Goal: Download file/media

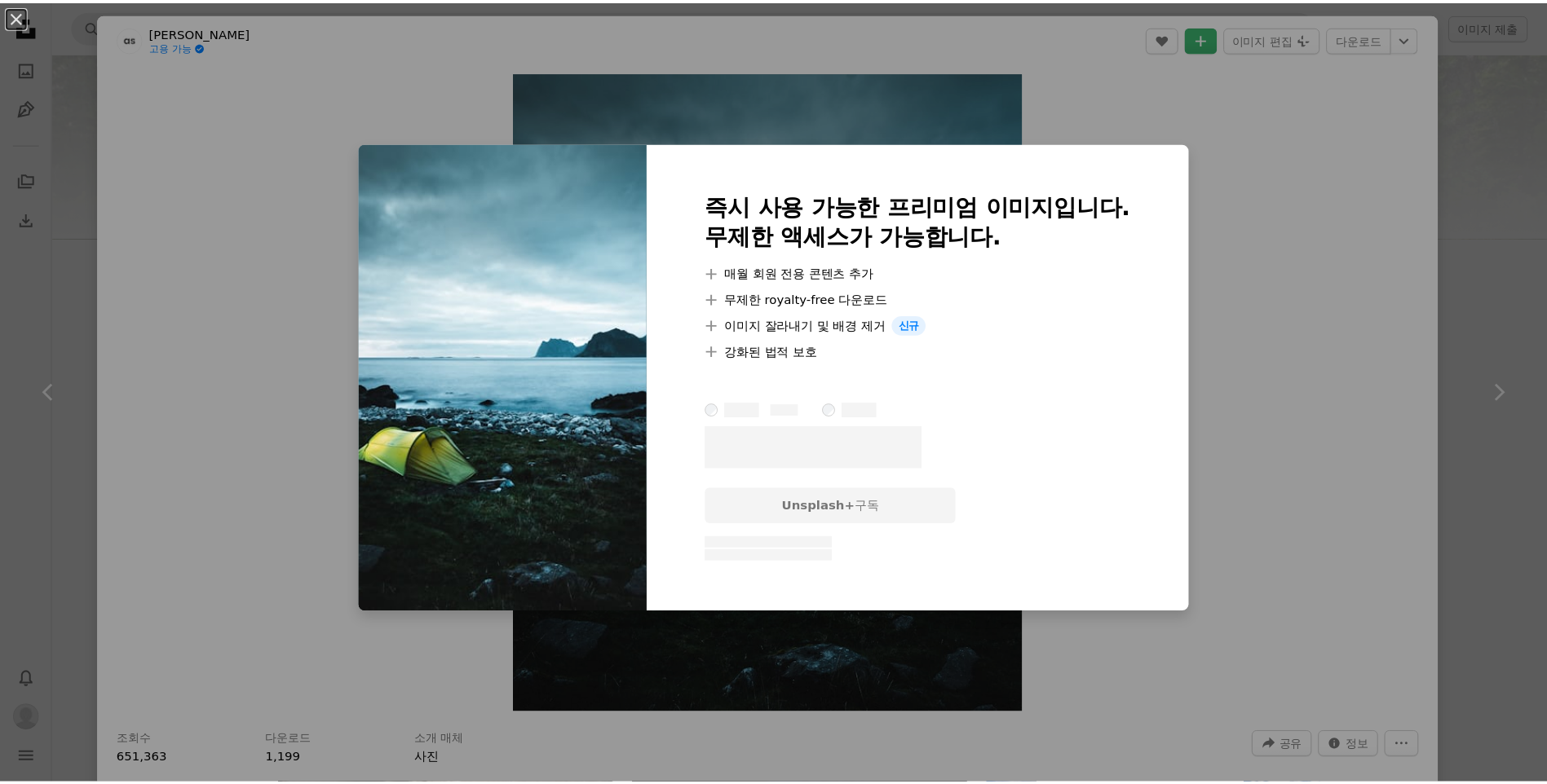
scroll to position [1060, 0]
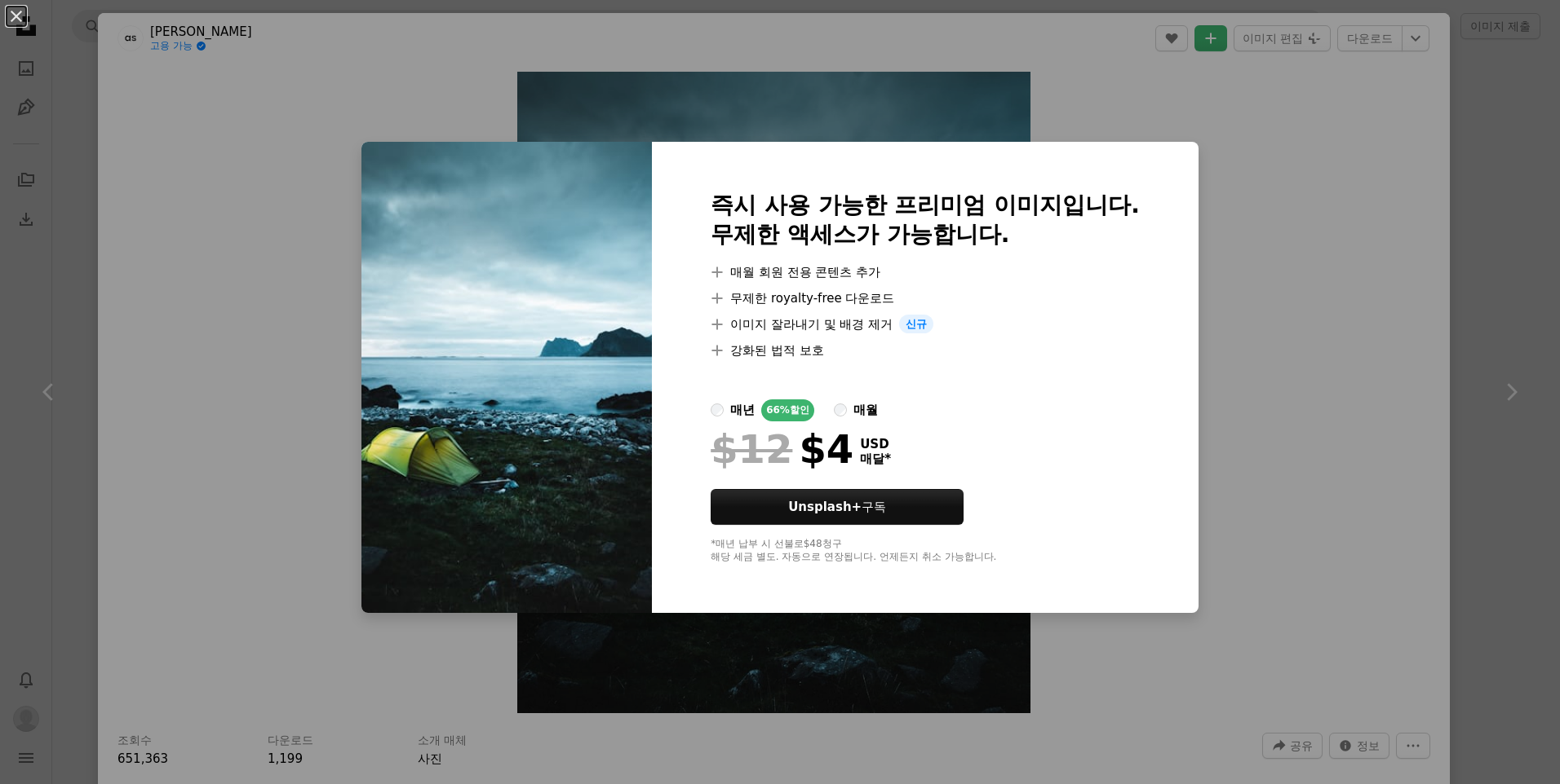
click at [845, 414] on label "매월" at bounding box center [856, 410] width 44 height 22
click at [720, 410] on label "매년 66% 할인" at bounding box center [762, 410] width 104 height 22
click at [730, 412] on div "매년" at bounding box center [742, 410] width 24 height 20
click at [1374, 274] on div "An X shape 즉시 사용 가능한 프리미엄 이미지입니다. 무제한 액세스가 가능합니다. A plus sign 매월 회원 전용 콘텐츠 추가 A…" at bounding box center [780, 392] width 1560 height 784
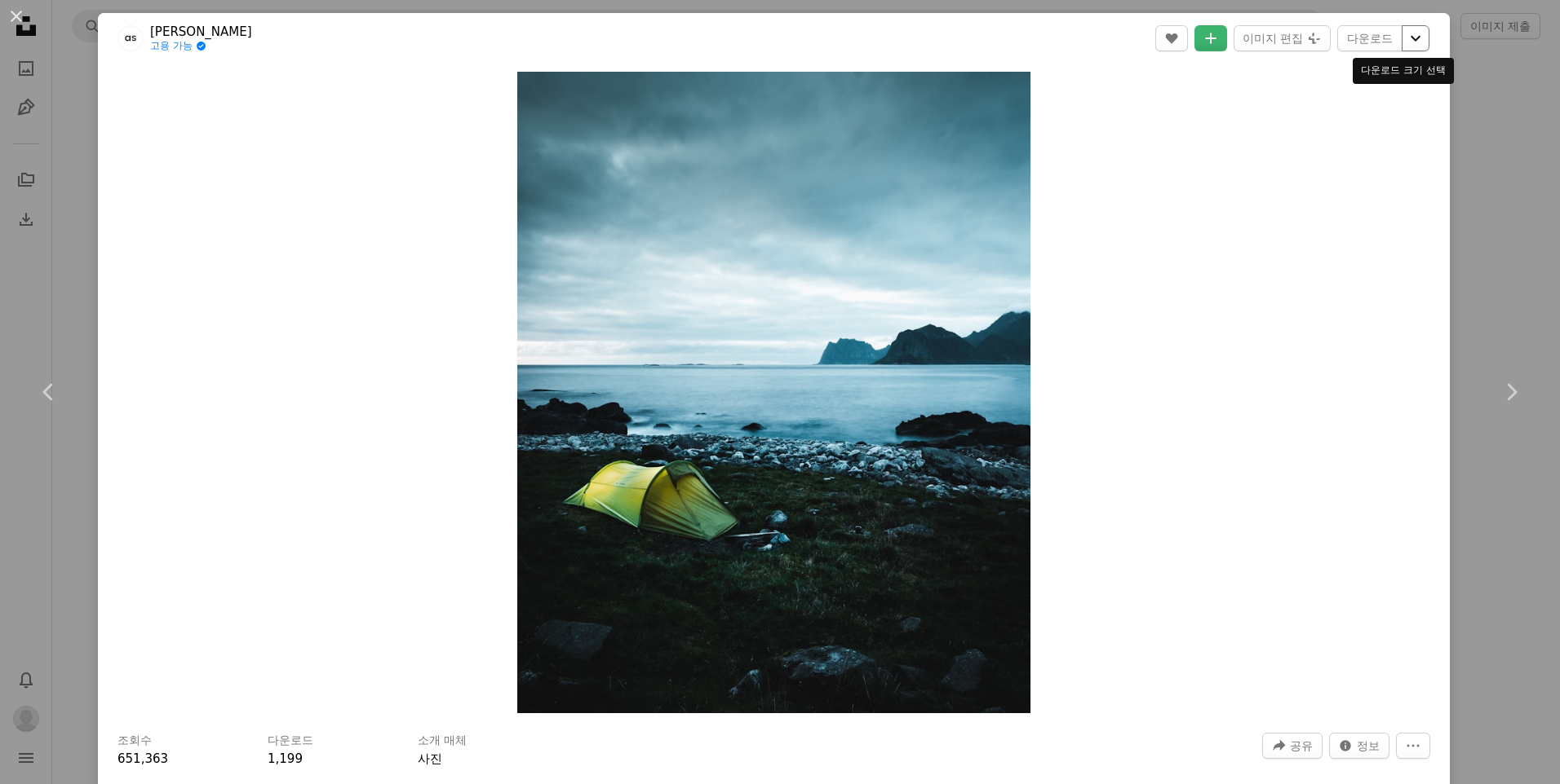
click at [1402, 44] on icon "Chevron down" at bounding box center [1416, 38] width 26 height 20
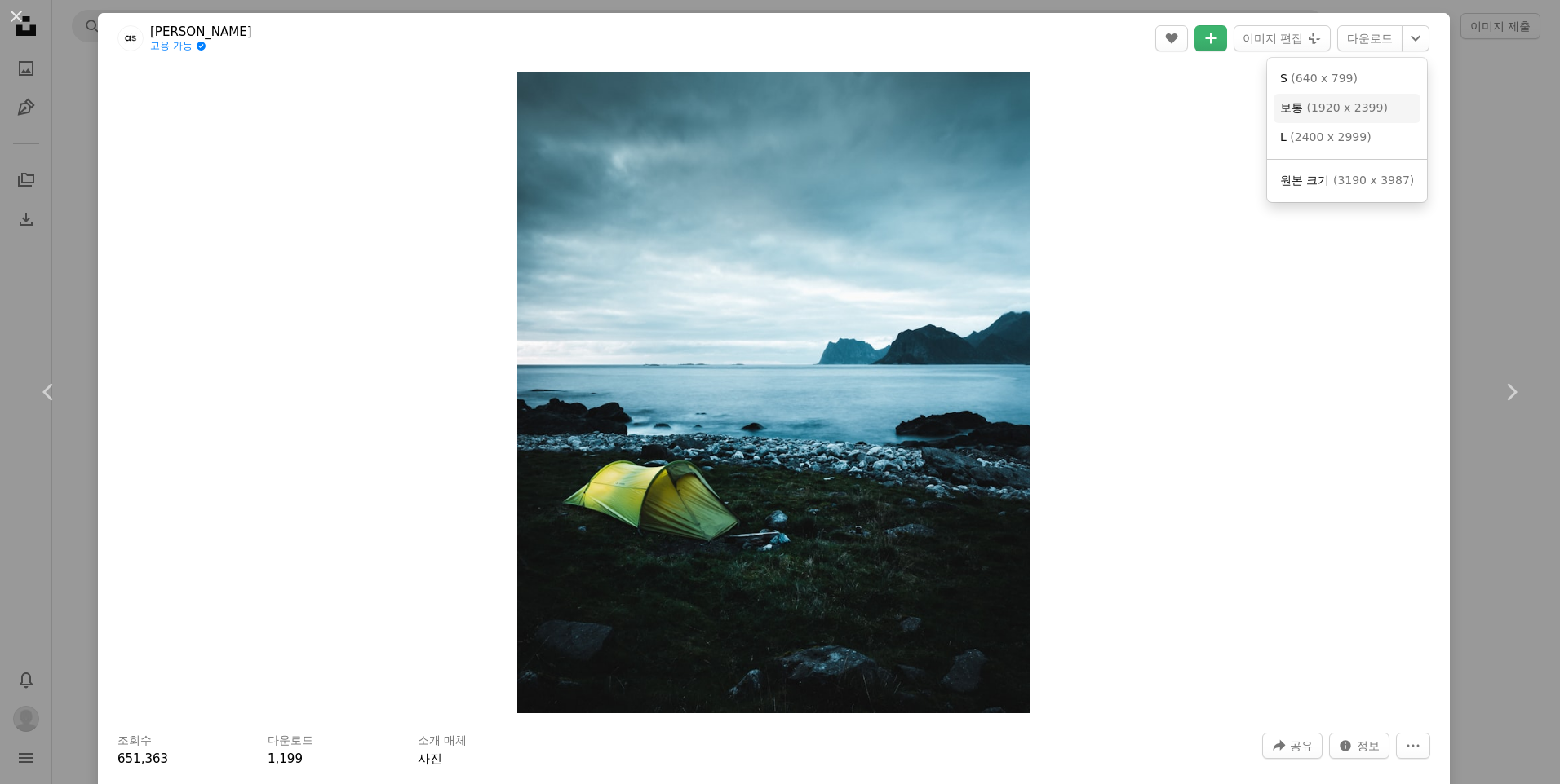
click at [1362, 108] on span "( 1920 x 2399 )" at bounding box center [1346, 108] width 81 height 13
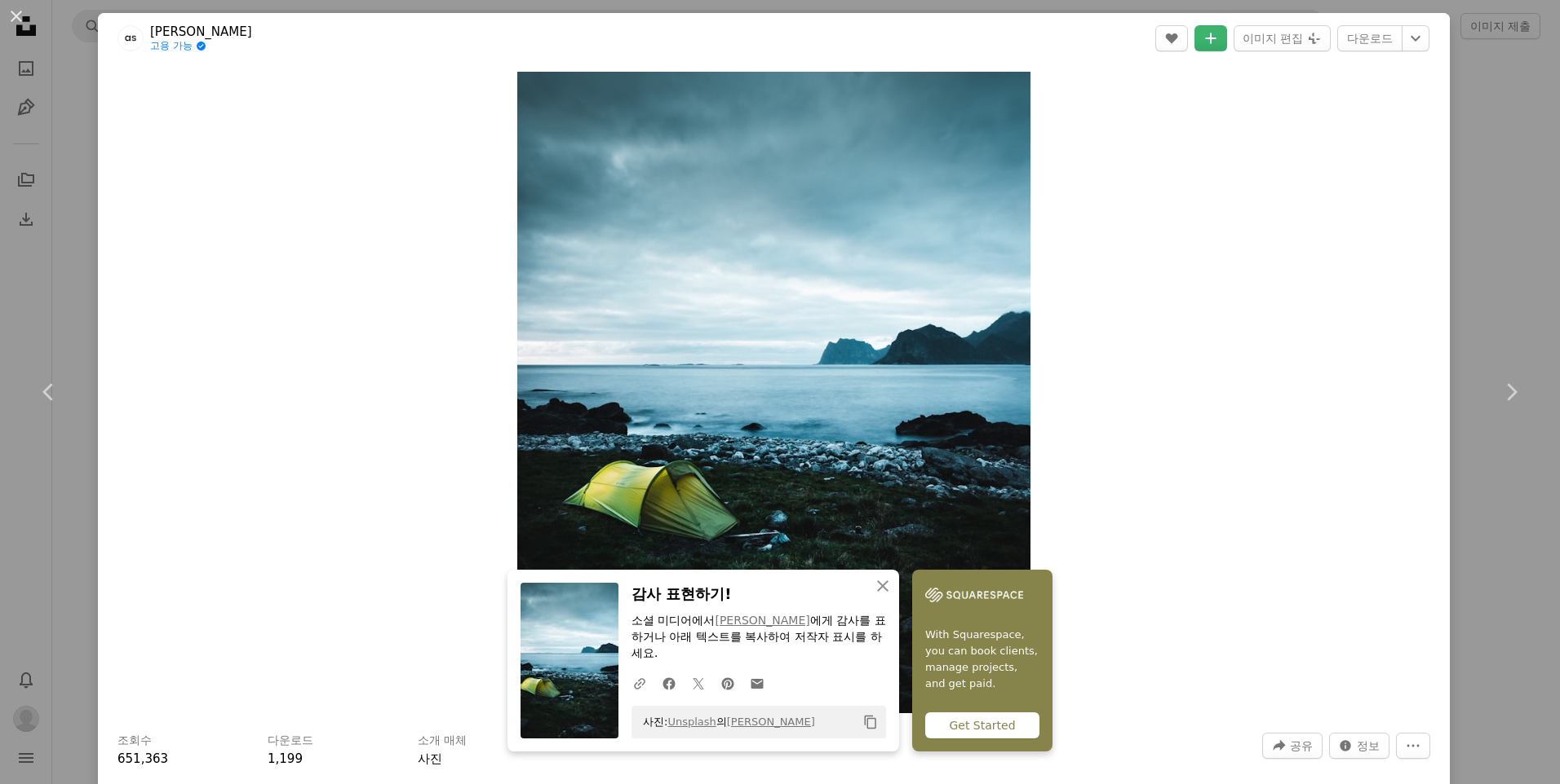
click at [1478, 233] on div "An X shape Chevron left Chevron right An X shape 닫기 감사 표현하기! 소셜 미디어에서 [PERSON_N…" at bounding box center [780, 392] width 1560 height 784
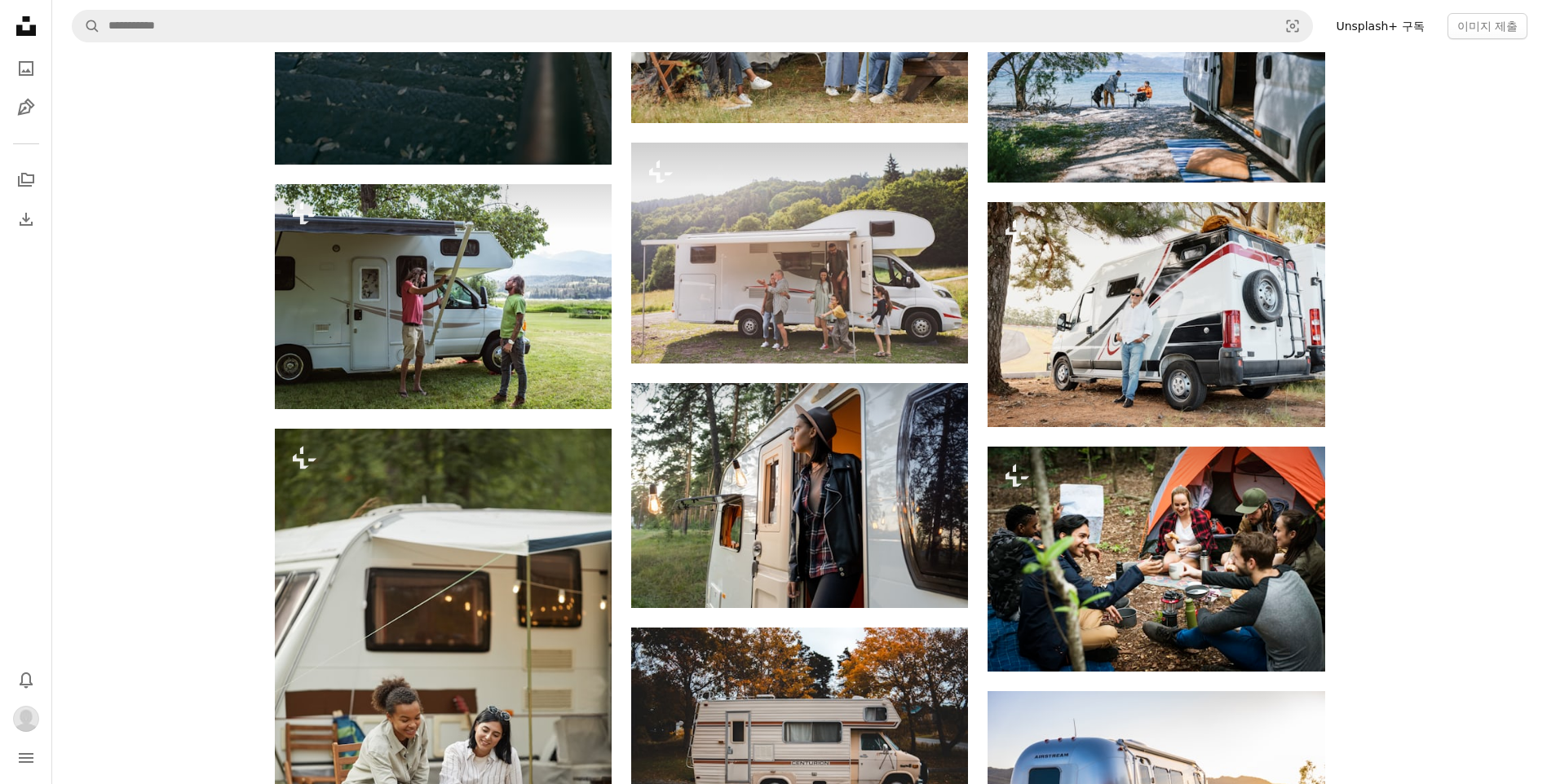
scroll to position [2772, 0]
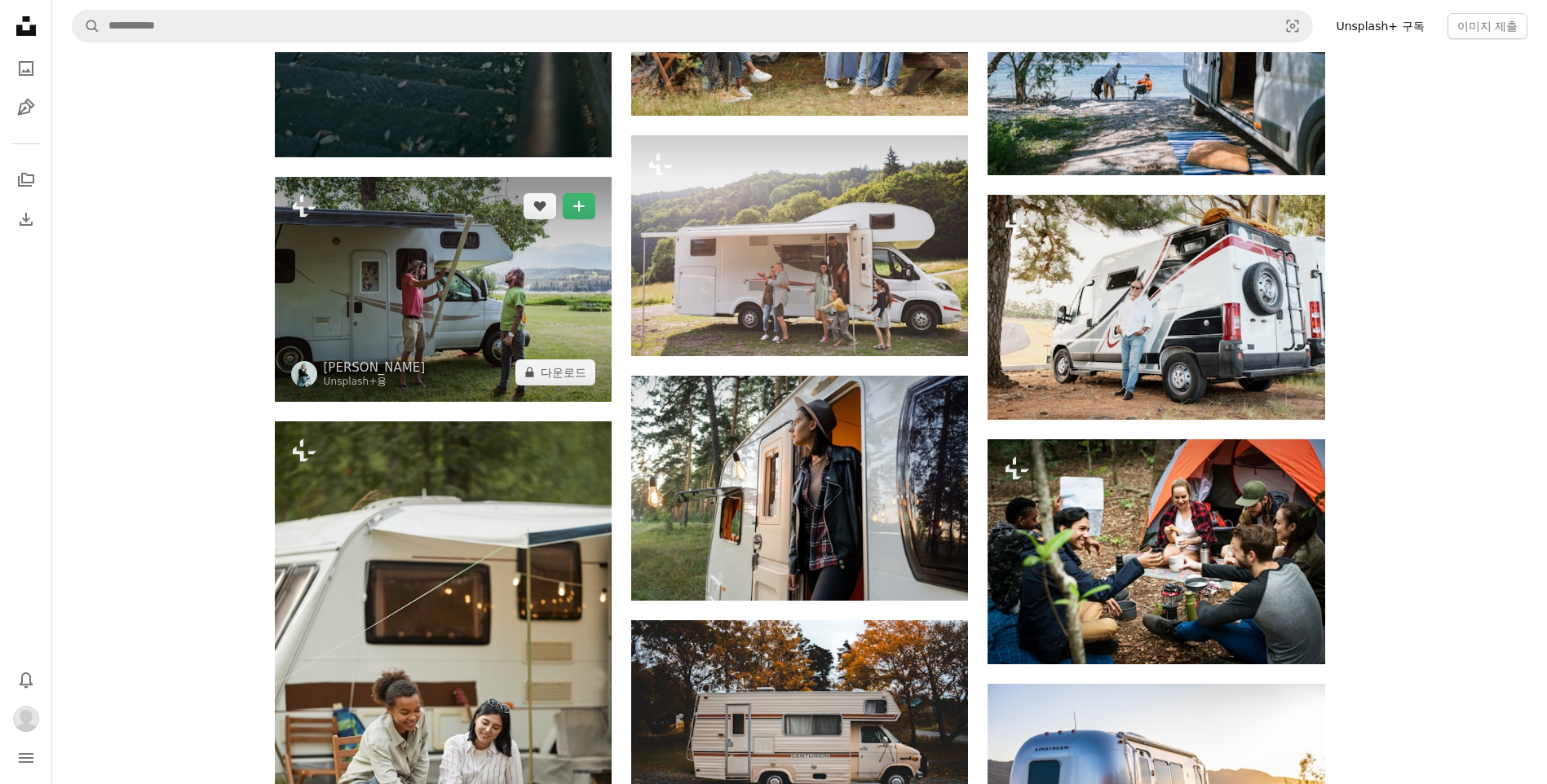
click at [559, 325] on img at bounding box center [443, 290] width 337 height 225
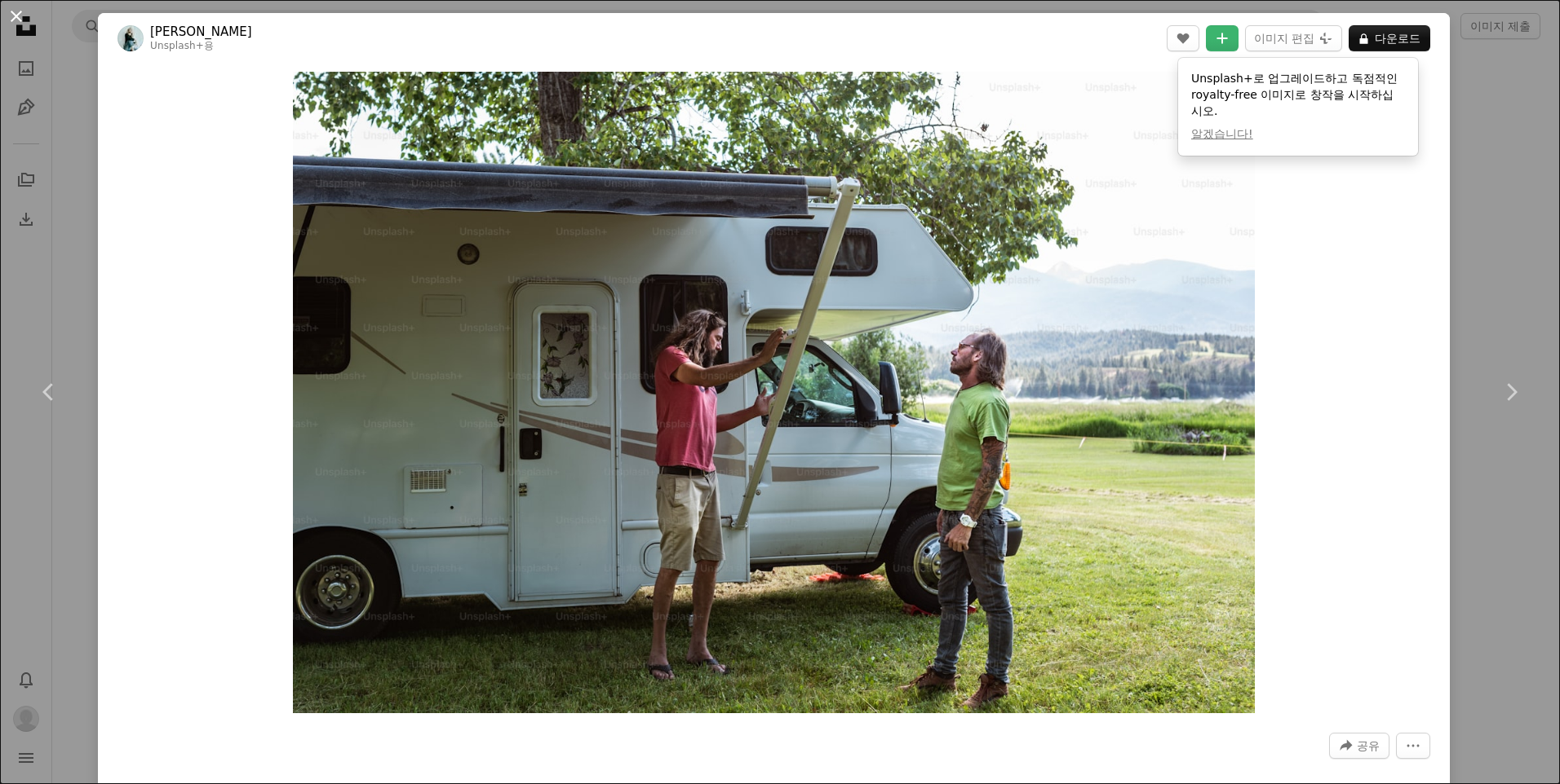
click at [16, 17] on button "An X shape" at bounding box center [16, 16] width 20 height 20
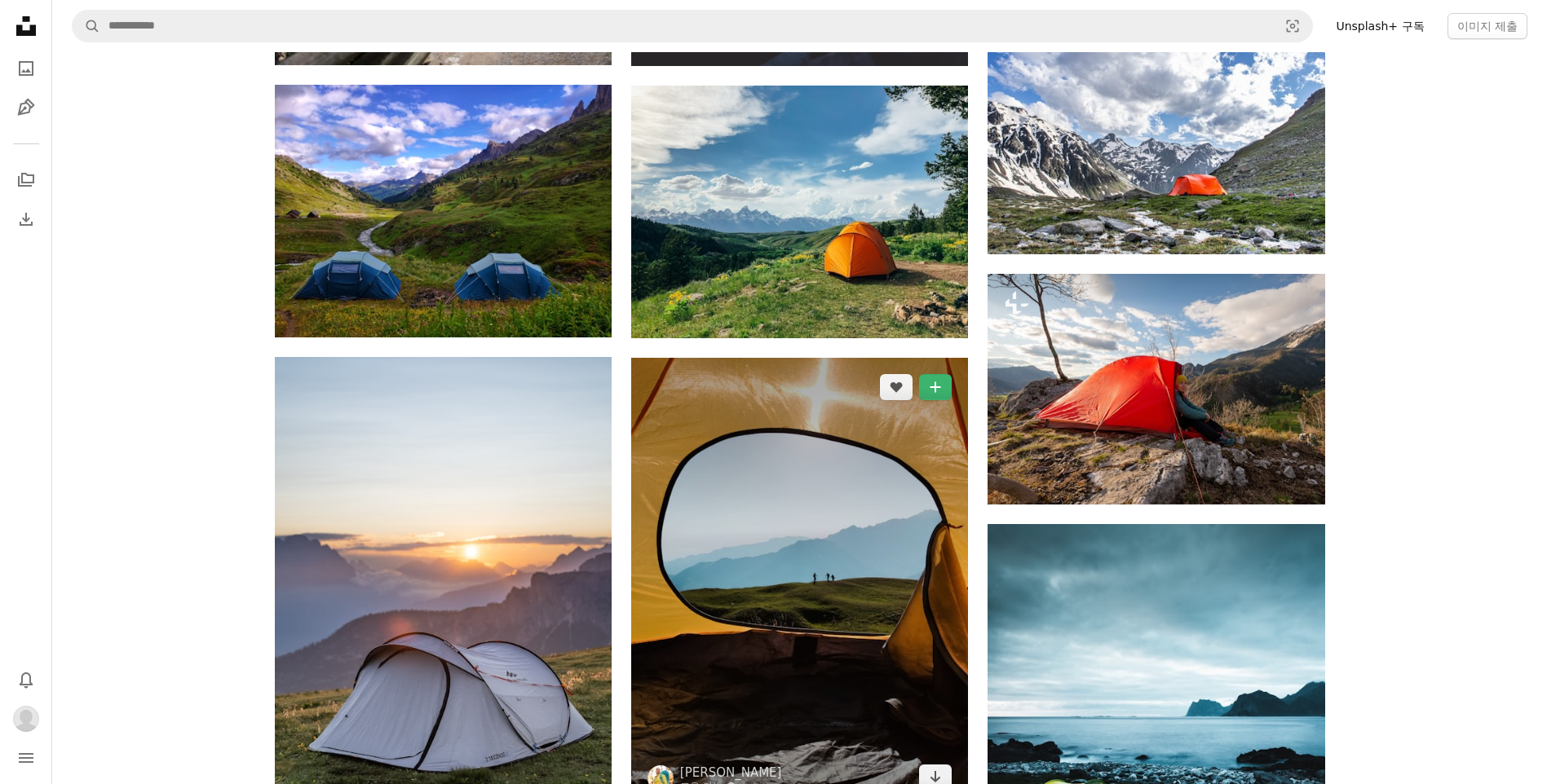
scroll to position [653, 0]
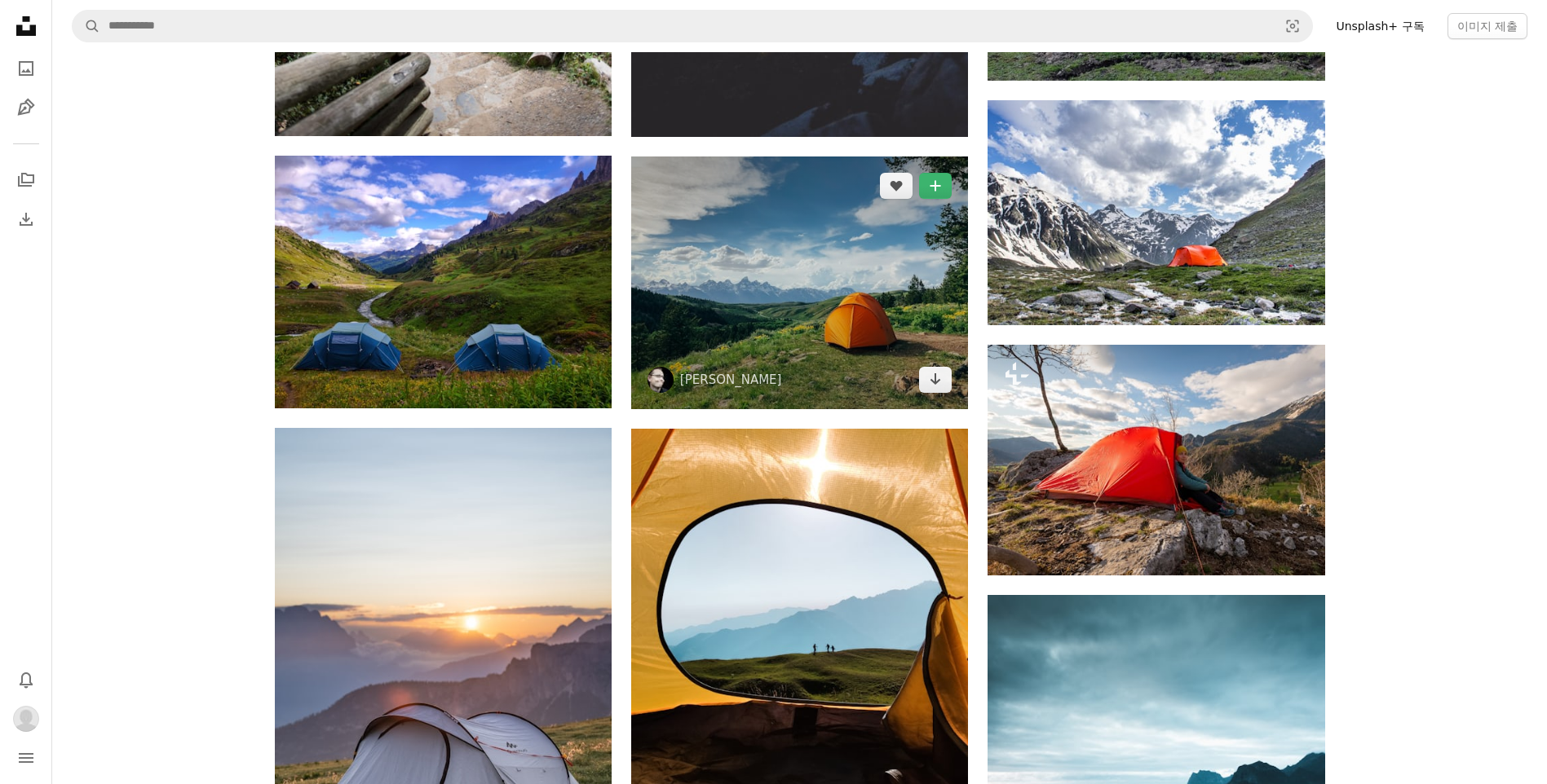
click at [783, 306] on img at bounding box center [800, 283] width 337 height 253
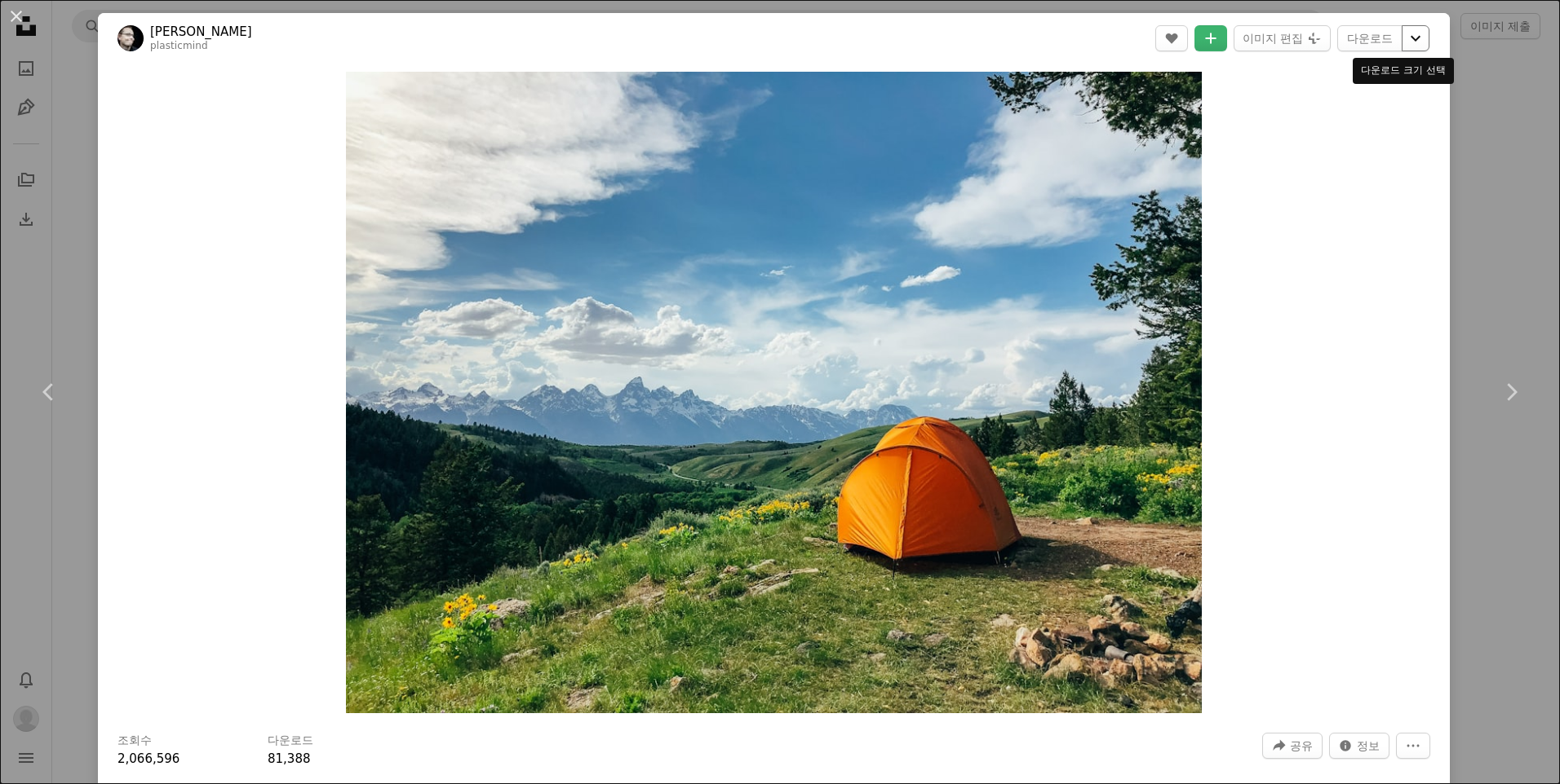
click at [1402, 40] on icon "Chevron down" at bounding box center [1416, 38] width 26 height 20
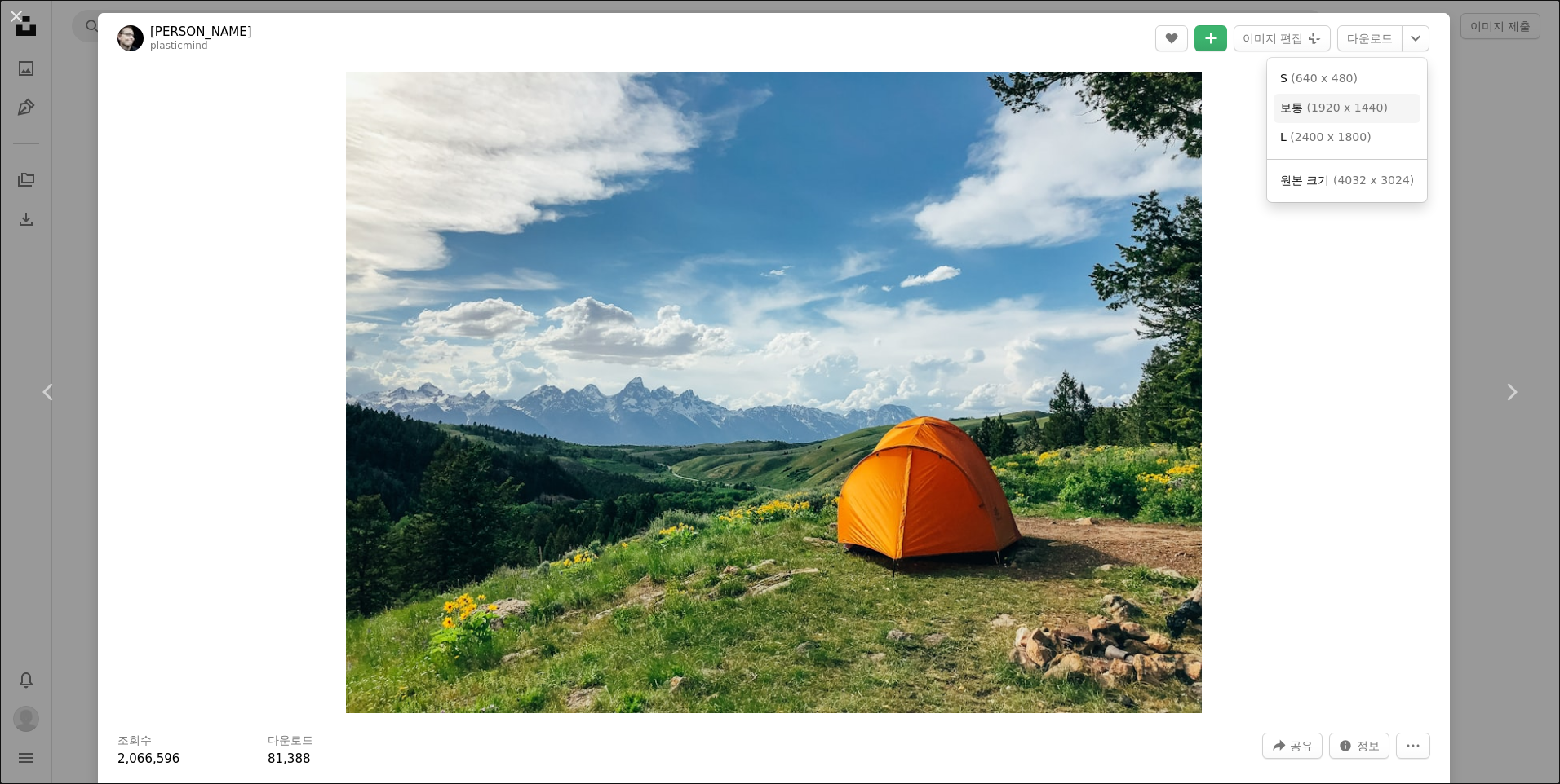
click at [1368, 97] on link "보통 ( 1920 x 1440 )" at bounding box center [1347, 109] width 147 height 29
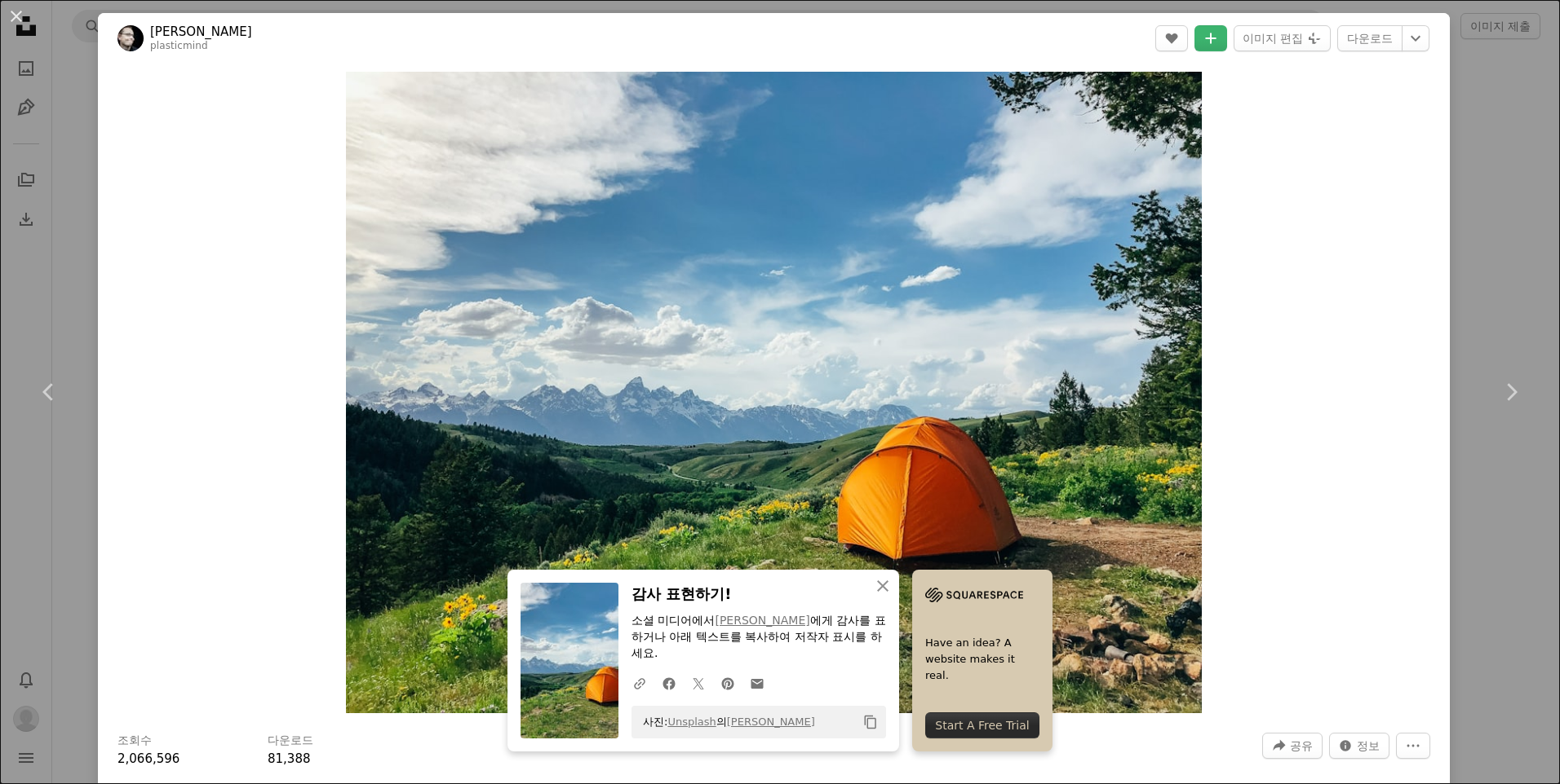
click at [1459, 255] on div "An X shape Chevron left Chevron right An X shape 닫기 감사 표현하기! 소셜 미디어에서 [PERSON_N…" at bounding box center [780, 392] width 1560 height 784
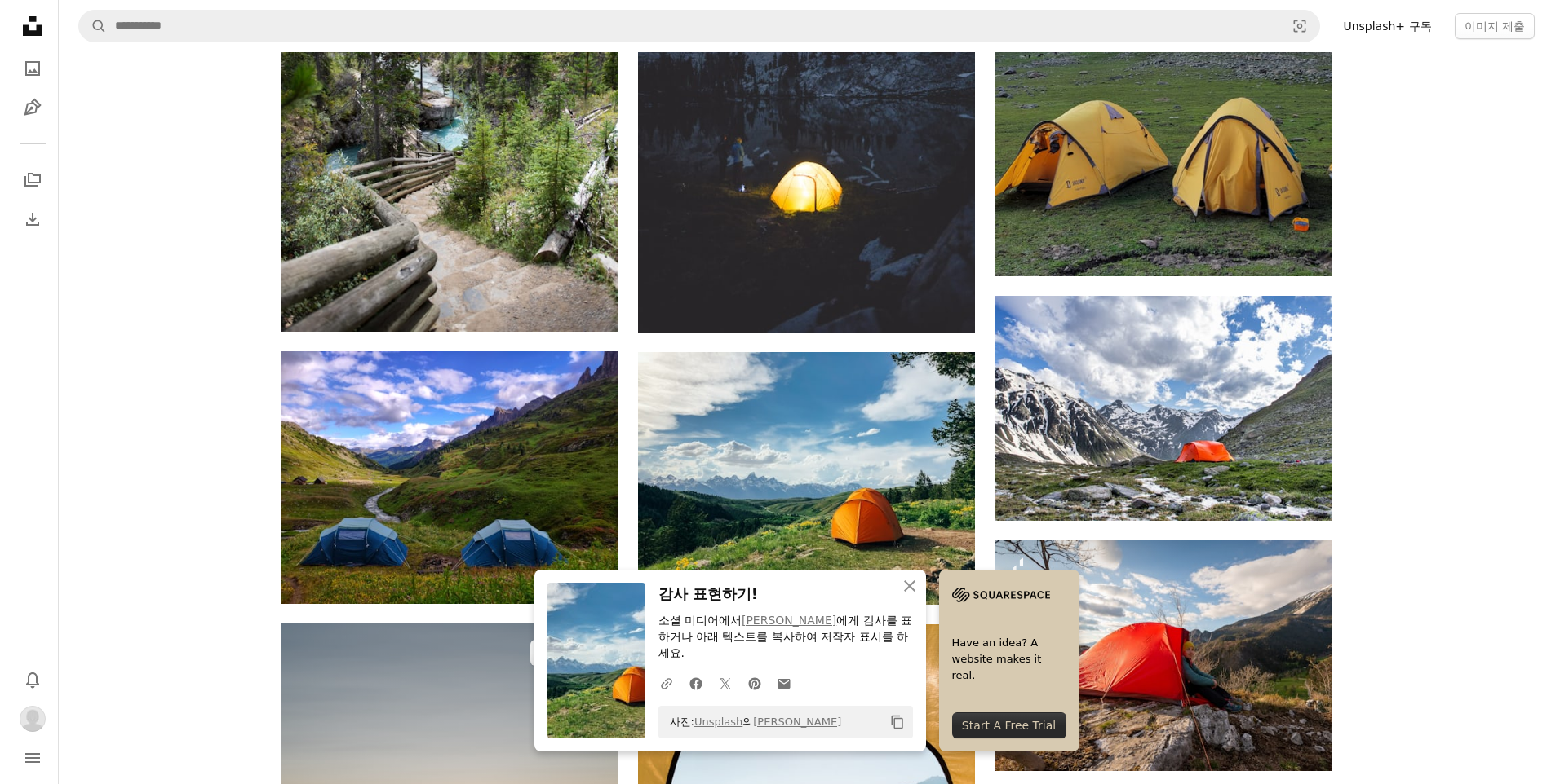
scroll to position [245, 0]
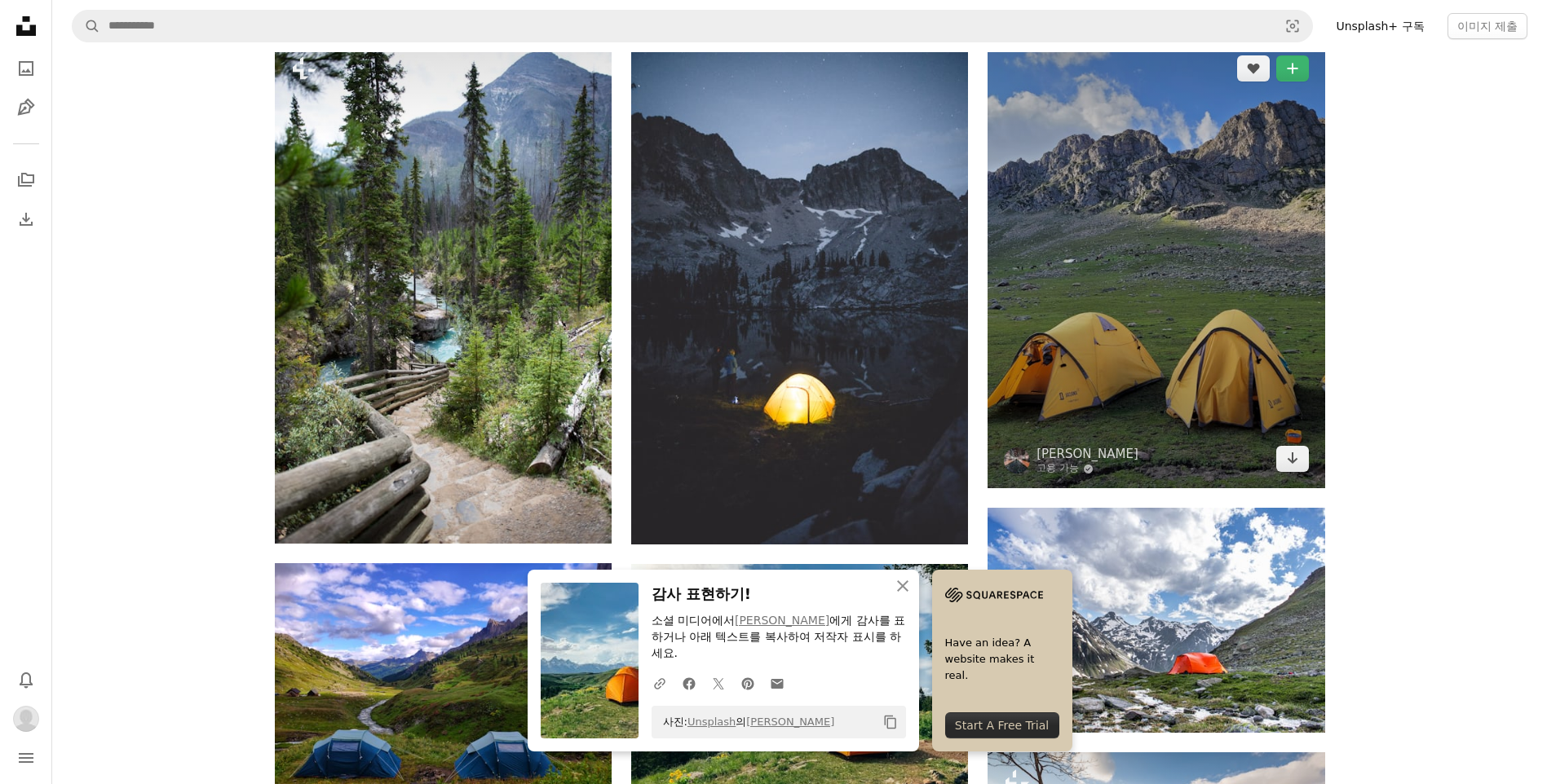
click at [1159, 286] on img at bounding box center [1155, 264] width 337 height 450
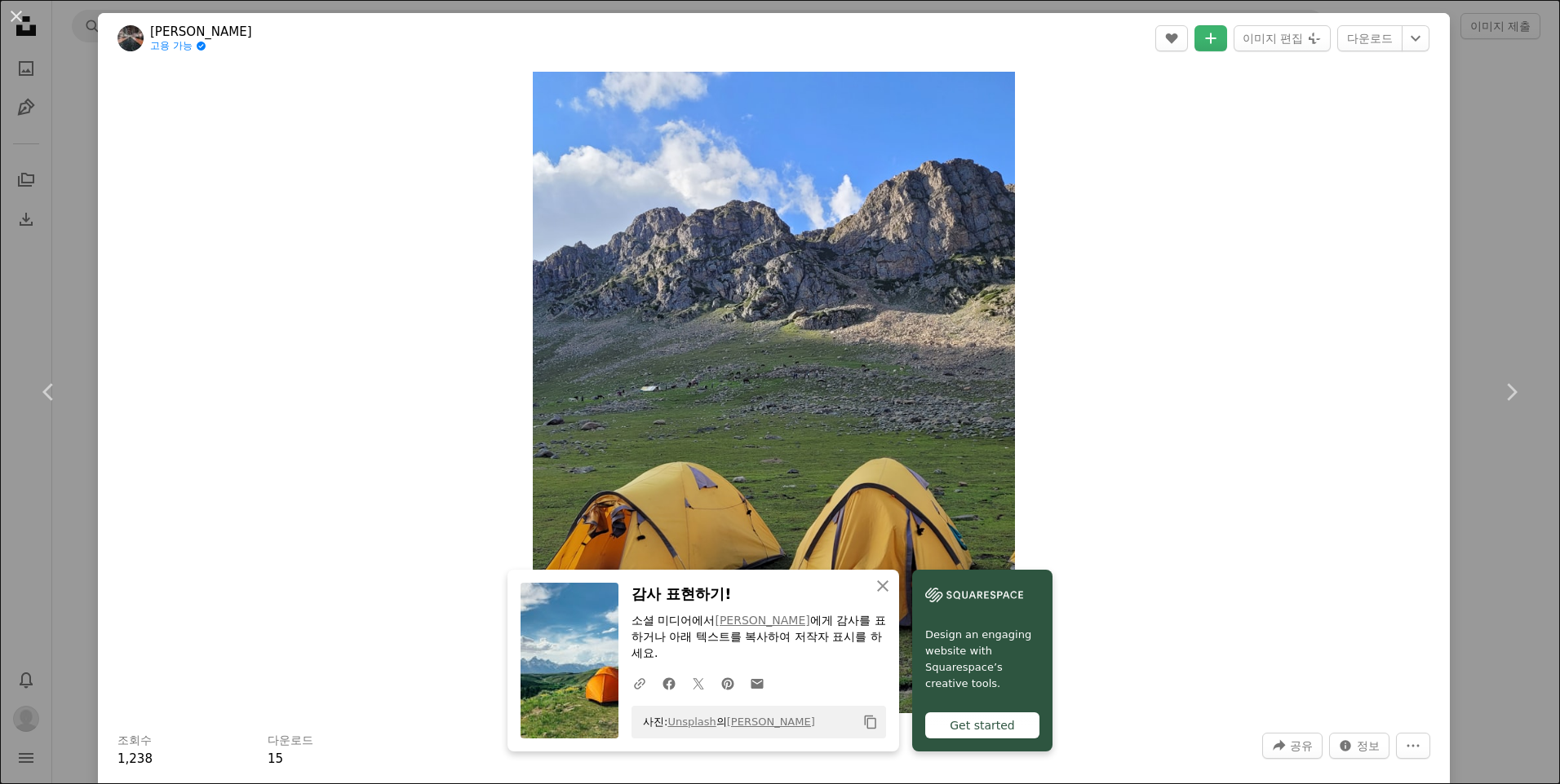
click at [1198, 348] on div "Zoom in" at bounding box center [774, 392] width 1352 height 658
click at [878, 585] on icon "button" at bounding box center [882, 587] width 11 height 11
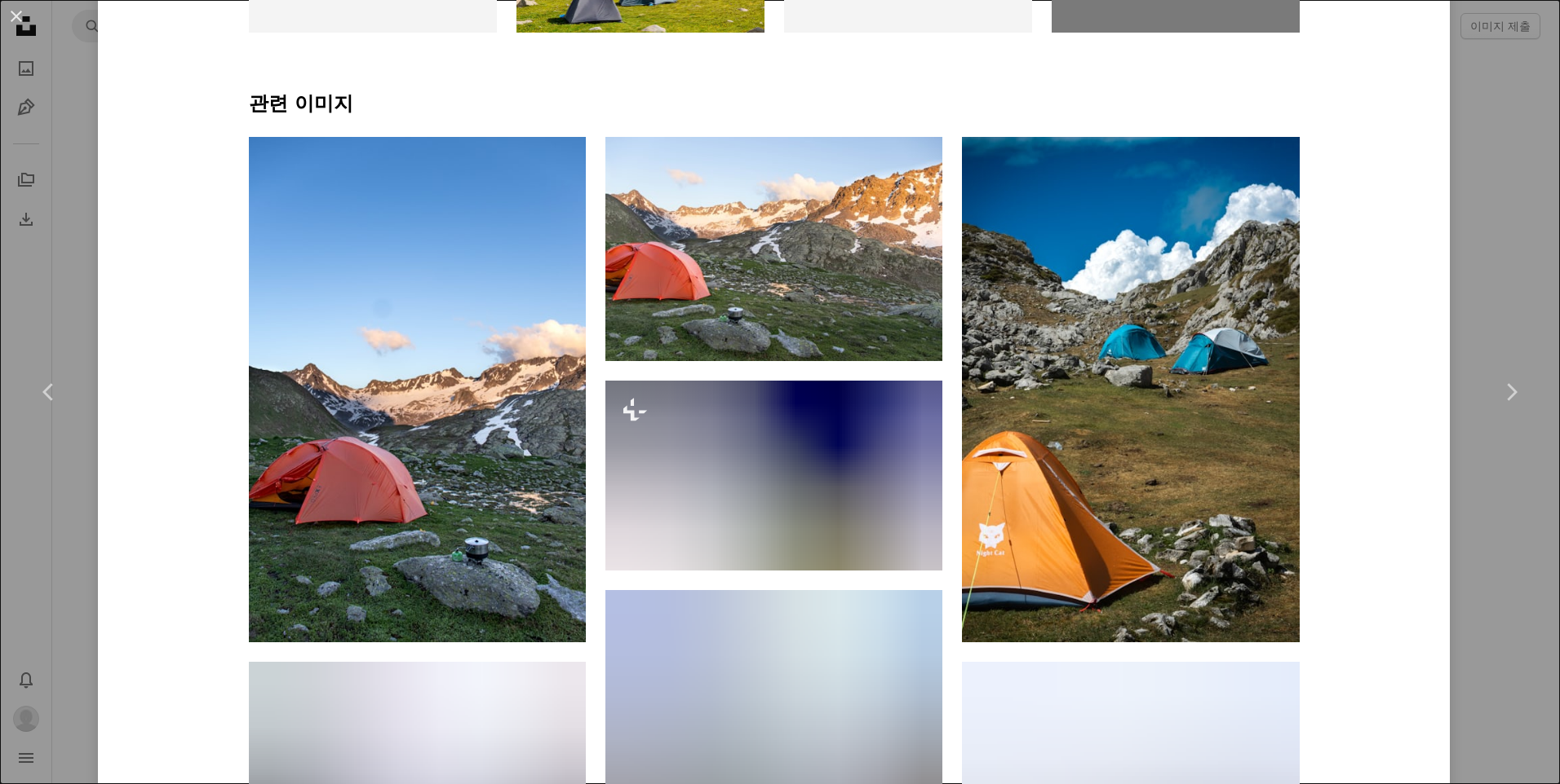
scroll to position [1141, 0]
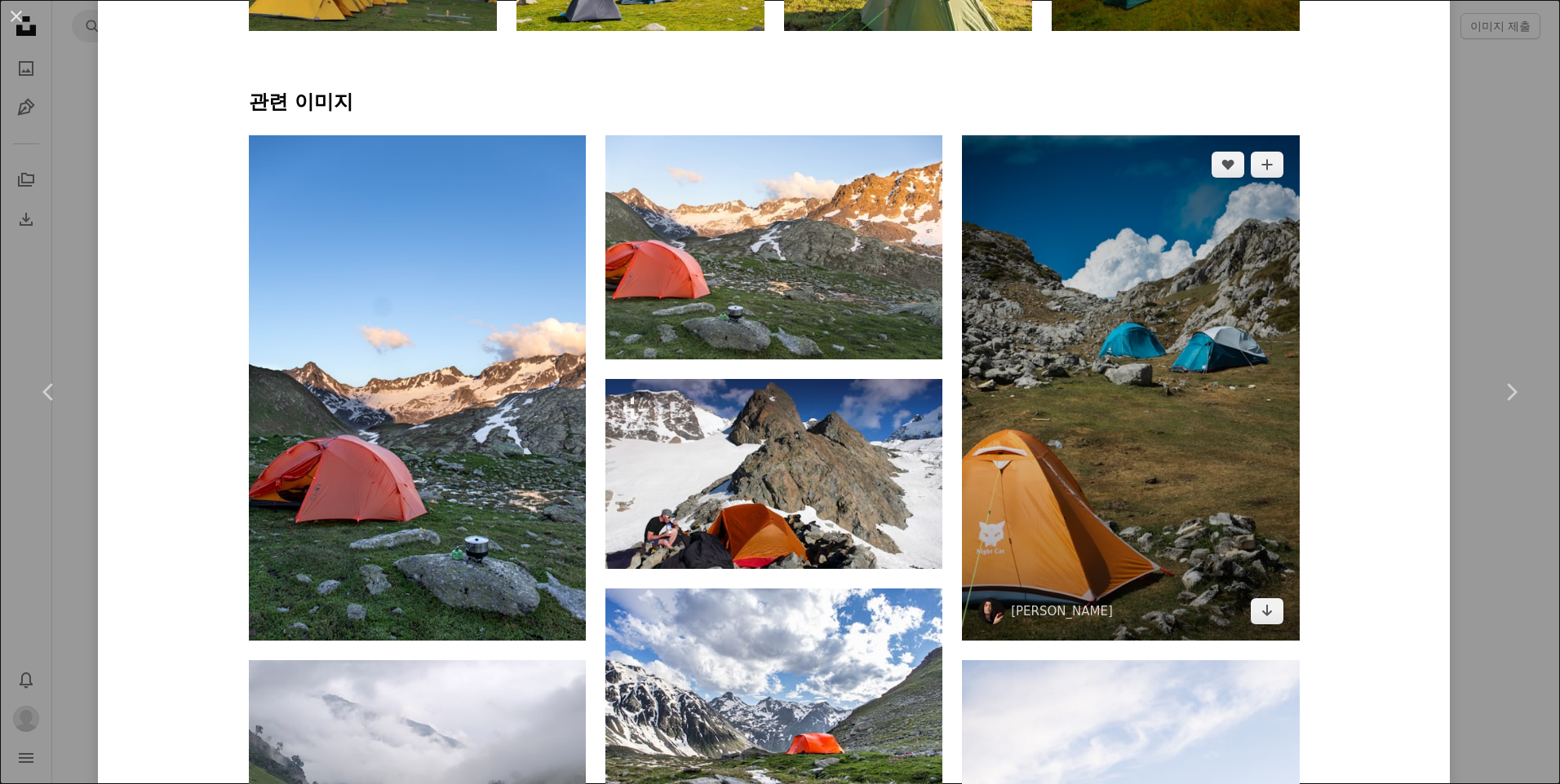
click at [1170, 445] on img at bounding box center [1130, 388] width 337 height 506
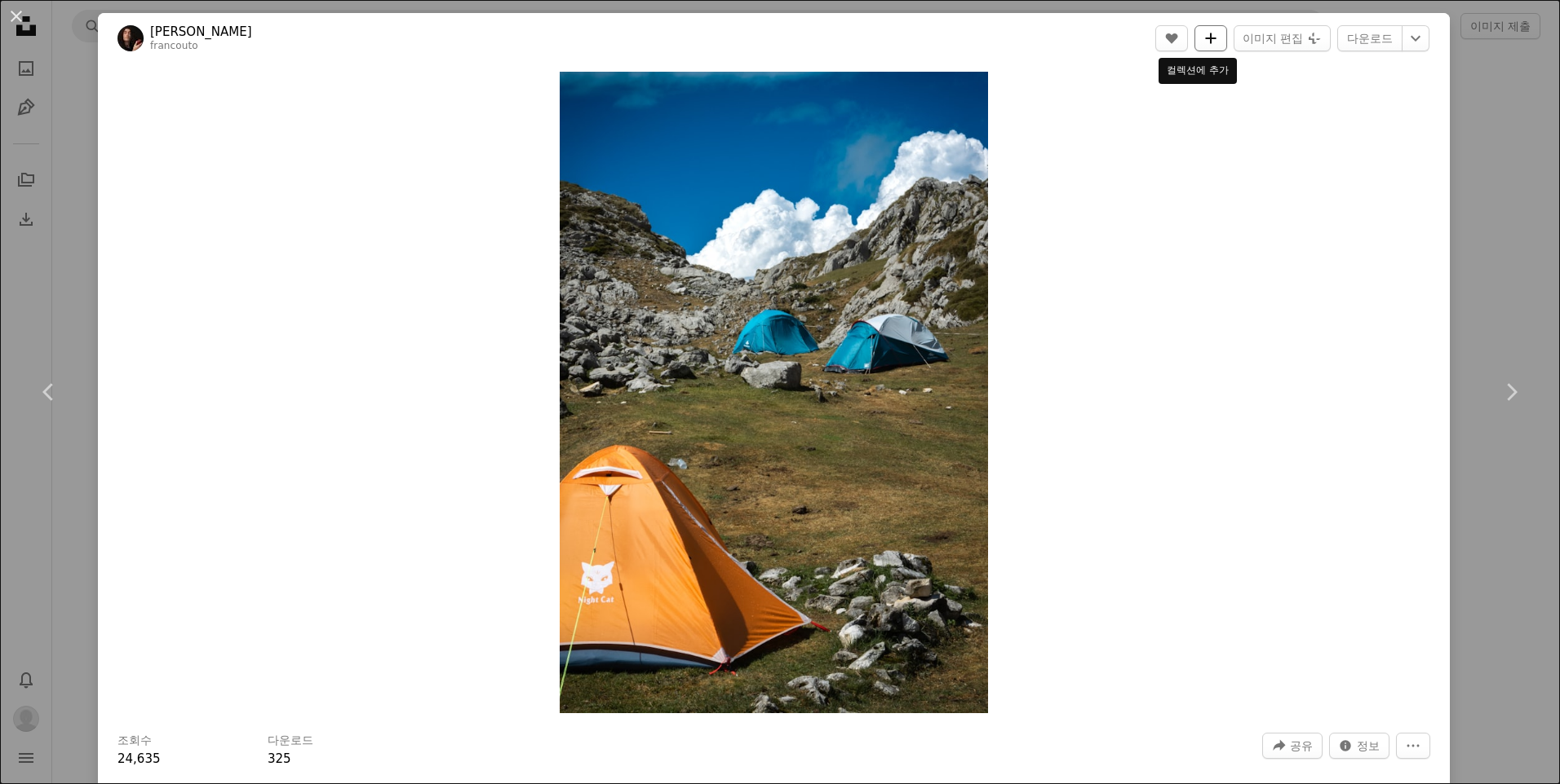
click at [1205, 38] on icon "컬렉션에 추가" at bounding box center [1210, 38] width 11 height 11
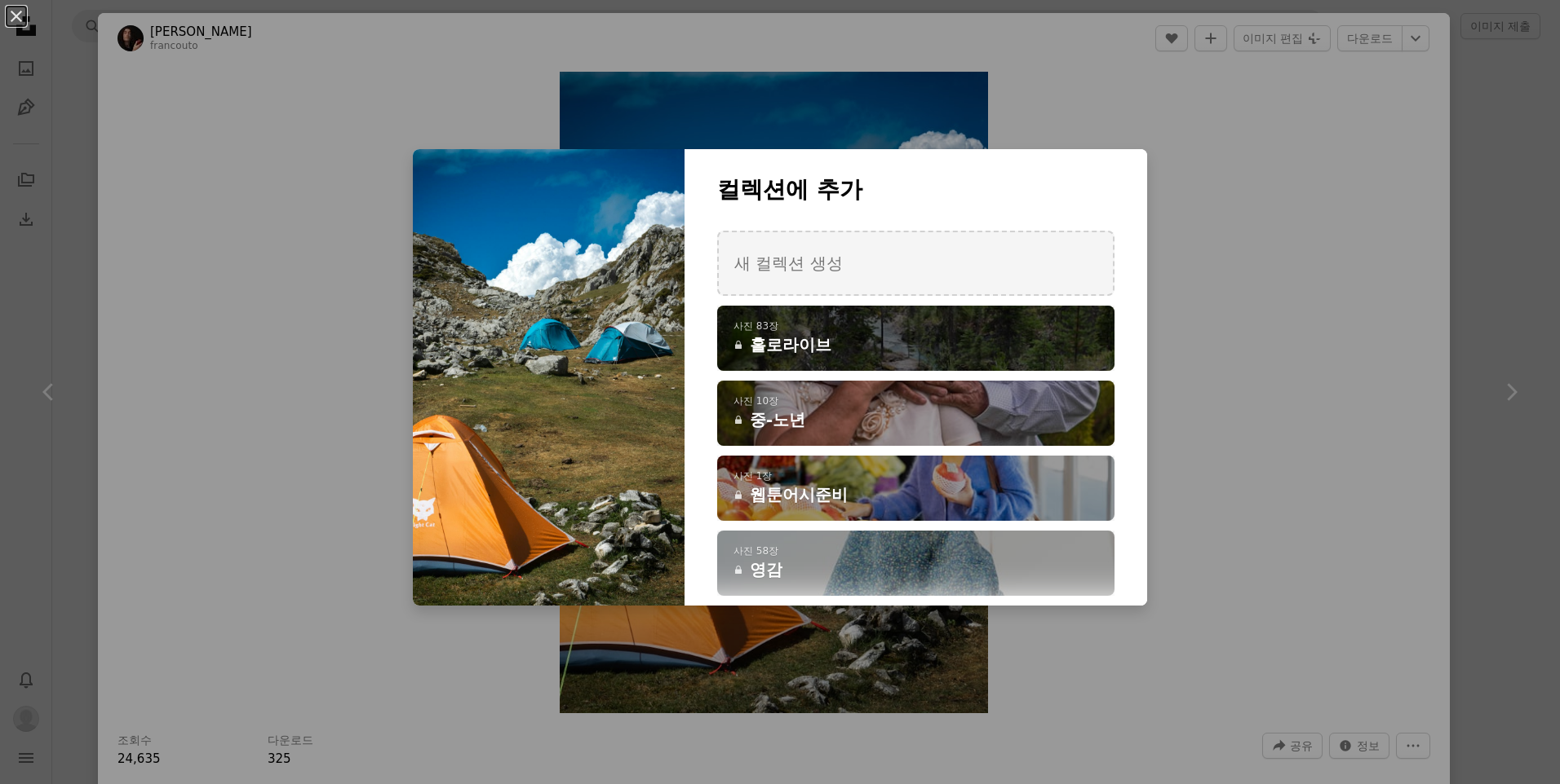
click at [900, 349] on h4 "A lock 홀로라이브" at bounding box center [906, 345] width 347 height 23
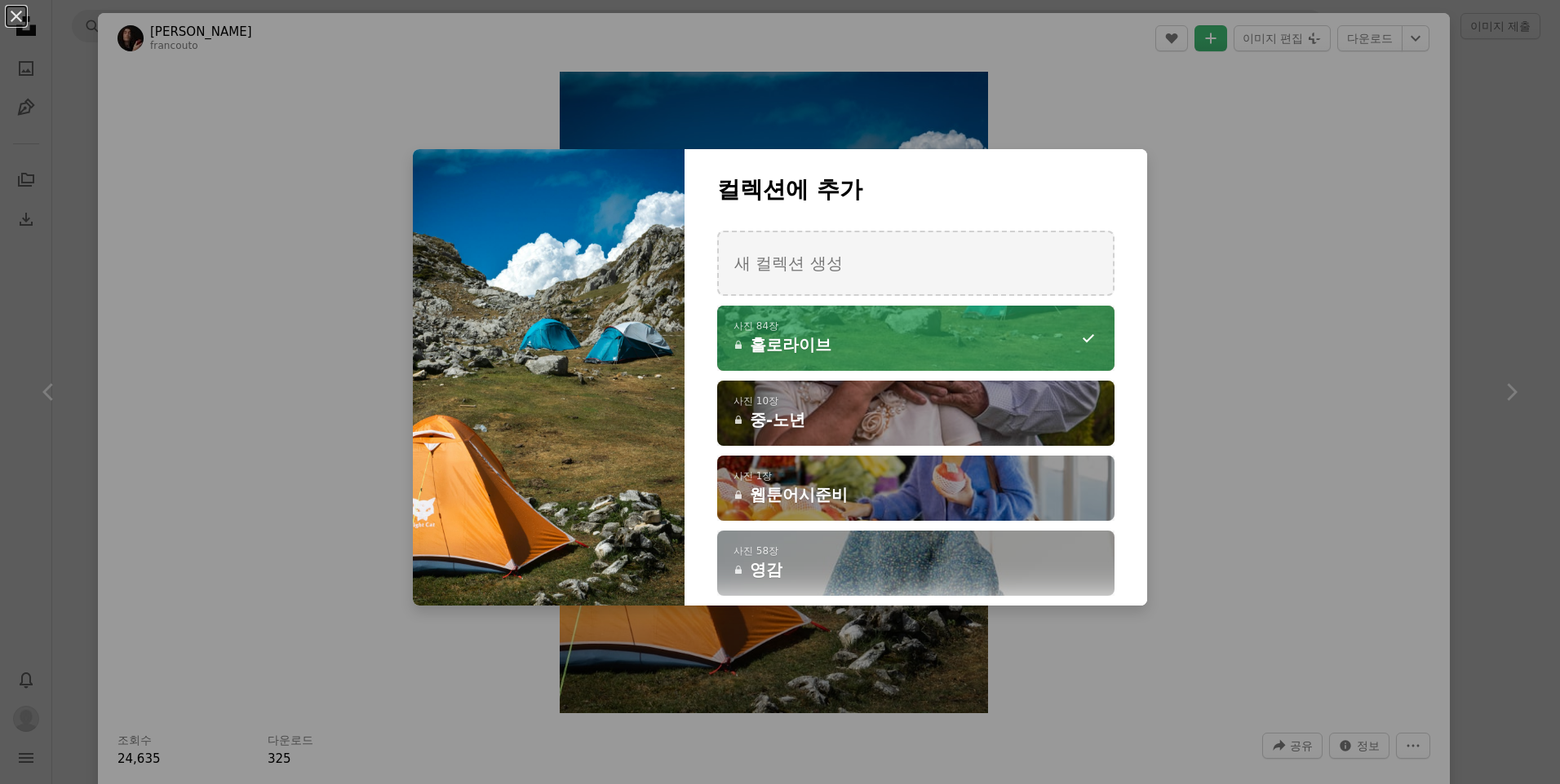
click at [1409, 40] on div "An X shape 컬렉션에 추가 새 컬렉션 생성 A checkmark A minus sign 사진 84장 A lock 홀로라이브 A chec…" at bounding box center [780, 392] width 1560 height 784
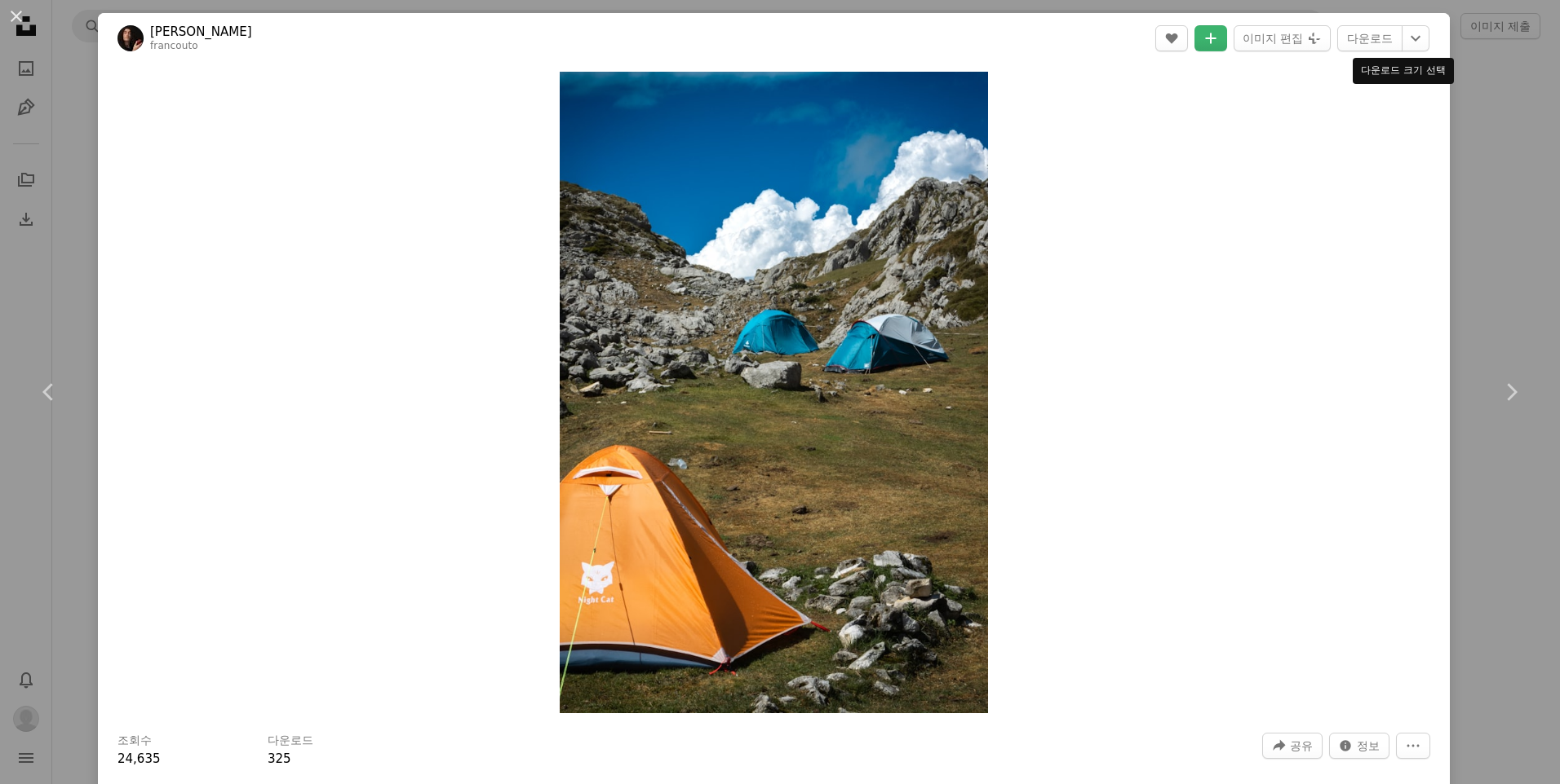
click at [1409, 40] on icon "Chevron down" at bounding box center [1416, 38] width 26 height 20
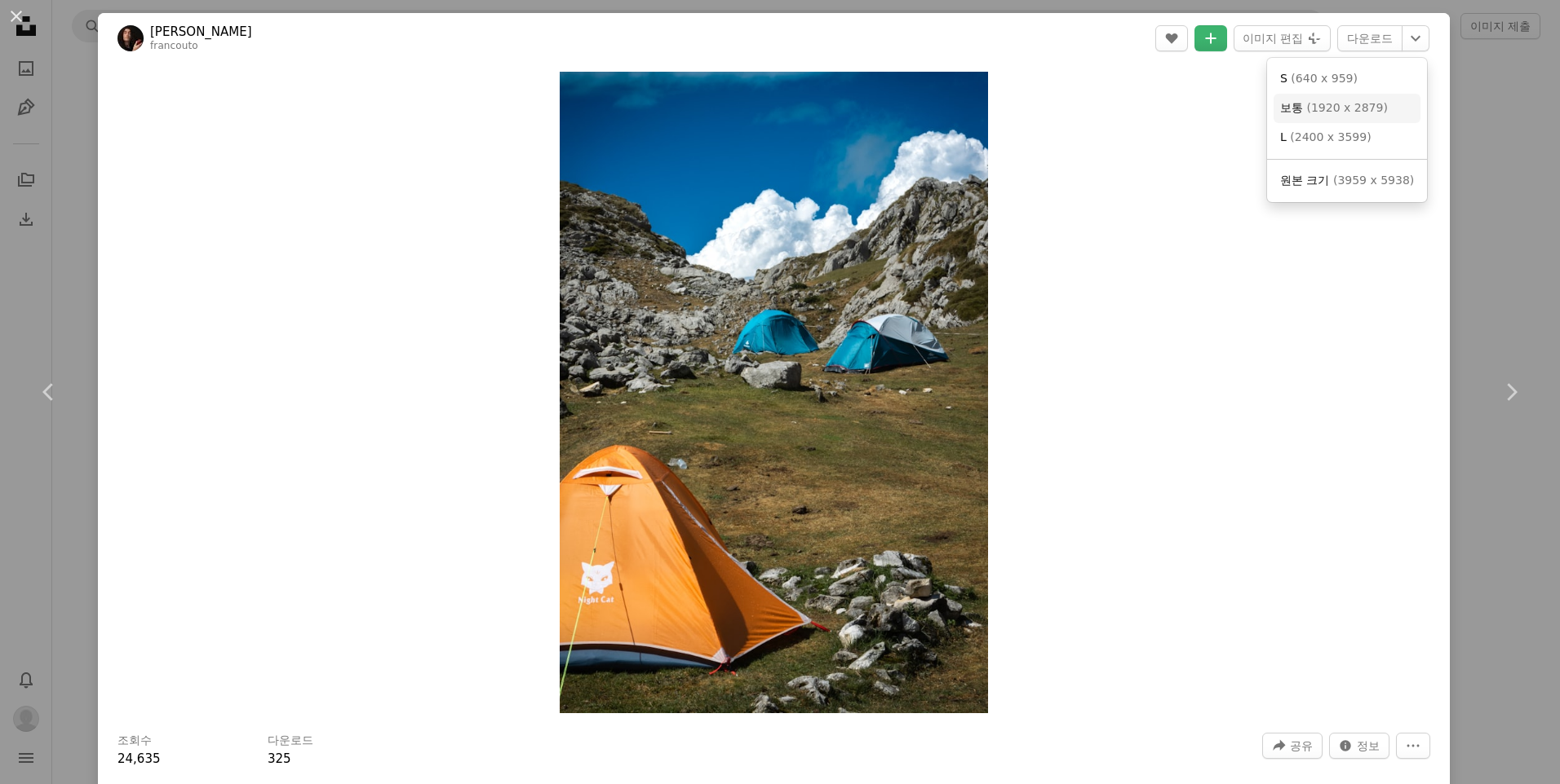
click at [1336, 113] on span "( 1920 x 2879 )" at bounding box center [1346, 108] width 81 height 13
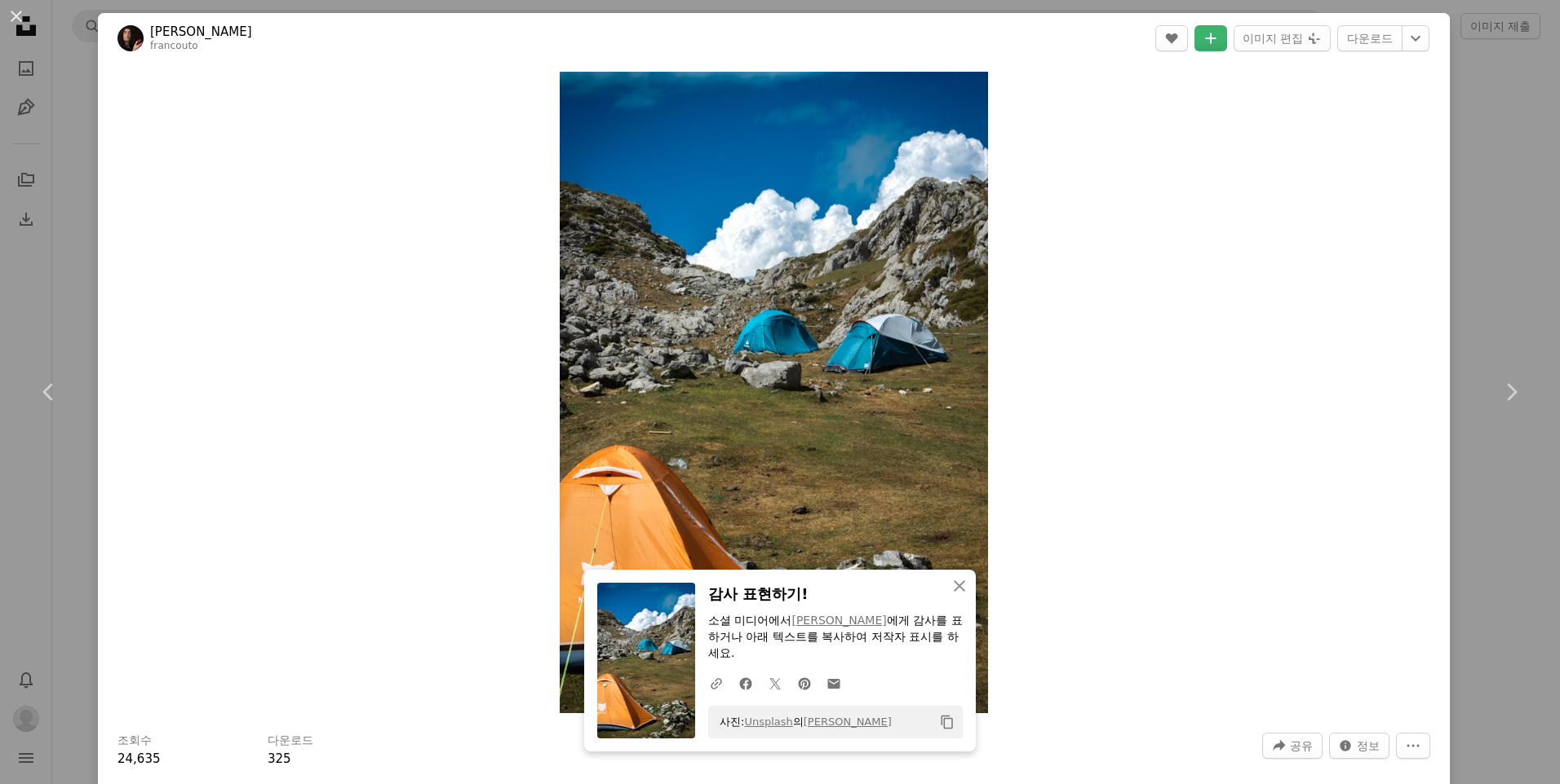
click at [1456, 175] on div "An X shape Chevron left Chevron right An X shape 닫기 감사 표현하기! 소셜 미디어에서 [PERSON_N…" at bounding box center [780, 392] width 1560 height 784
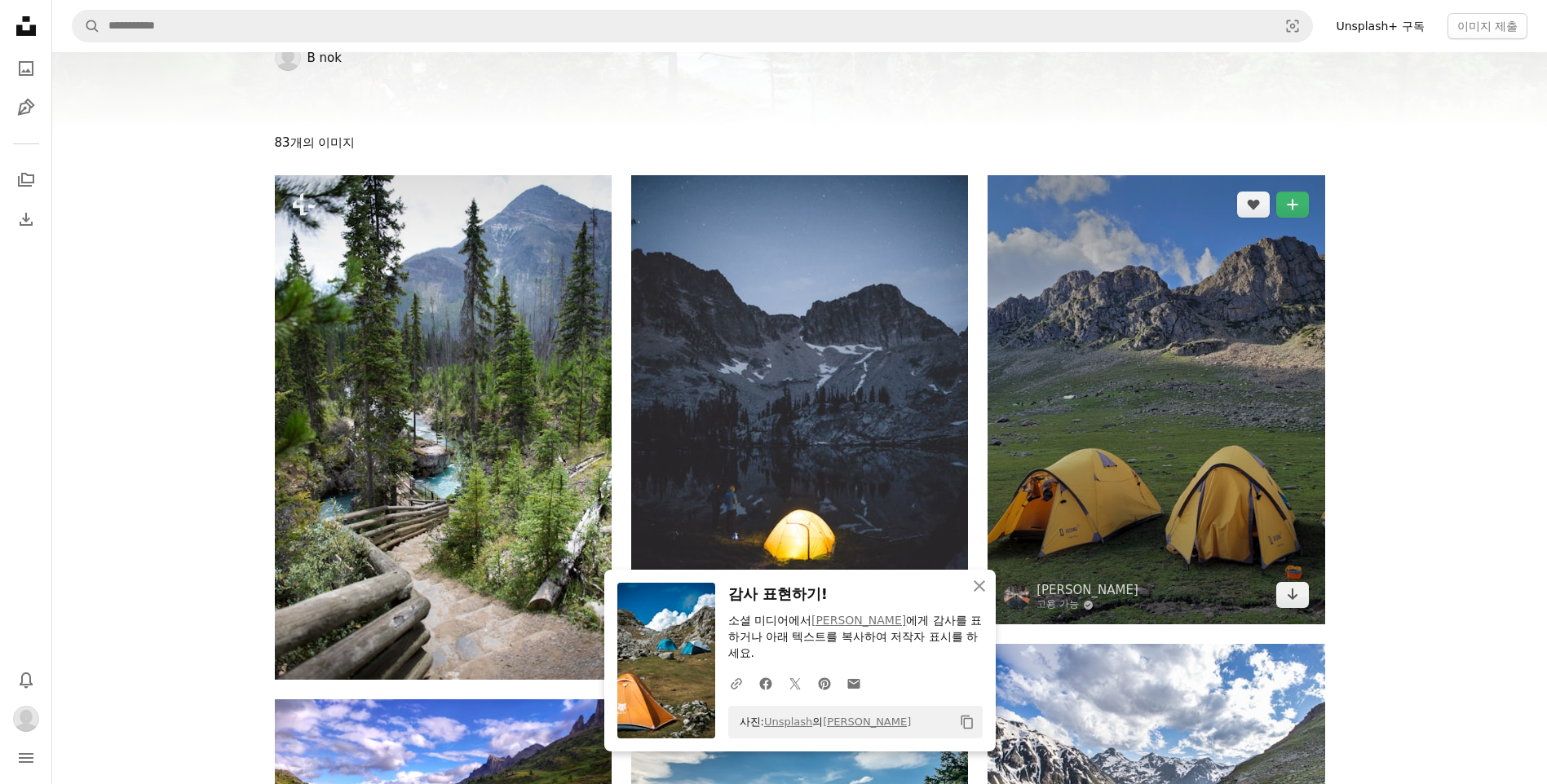
scroll to position [245, 0]
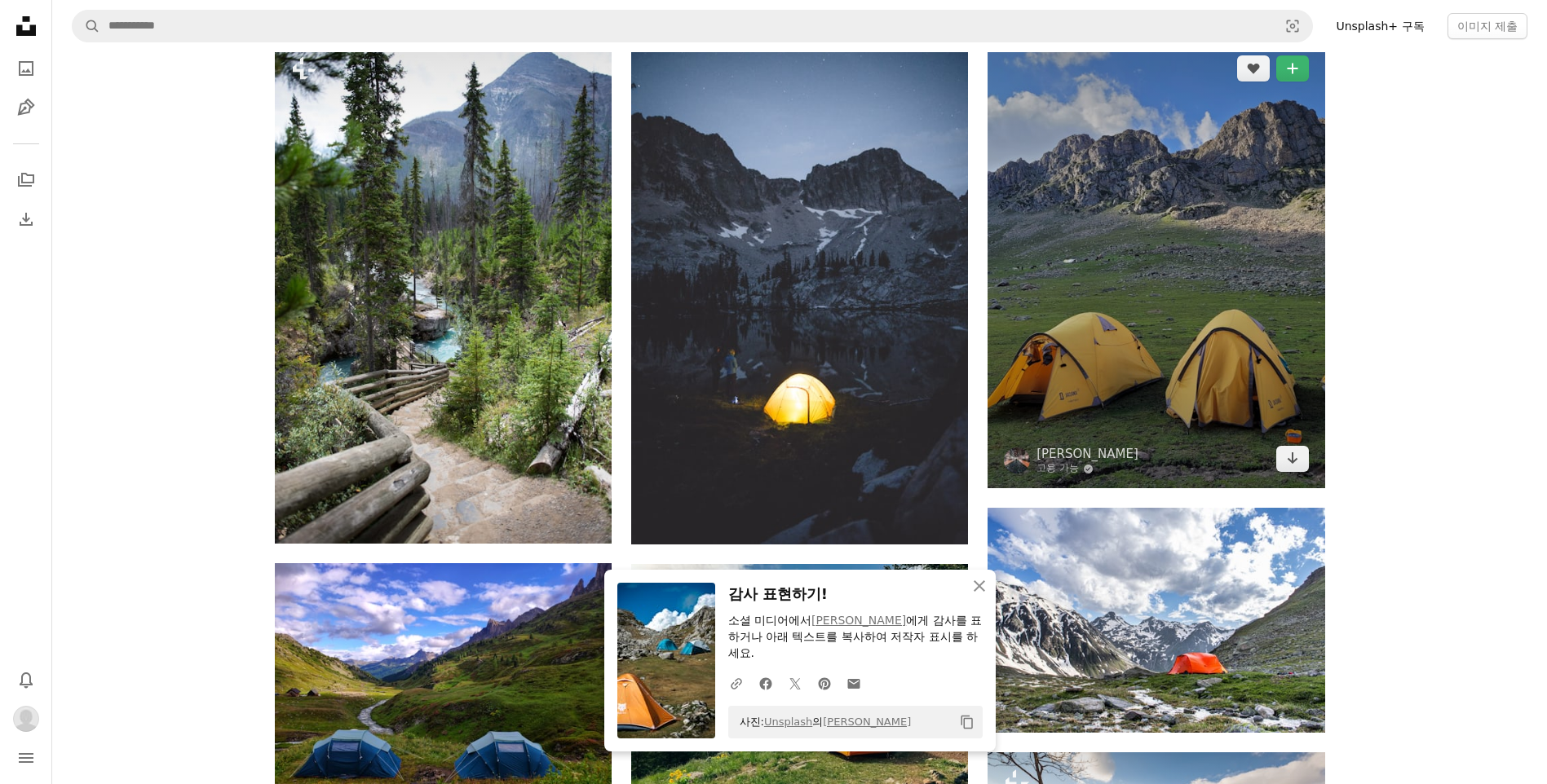
click at [1208, 262] on img at bounding box center [1155, 264] width 337 height 450
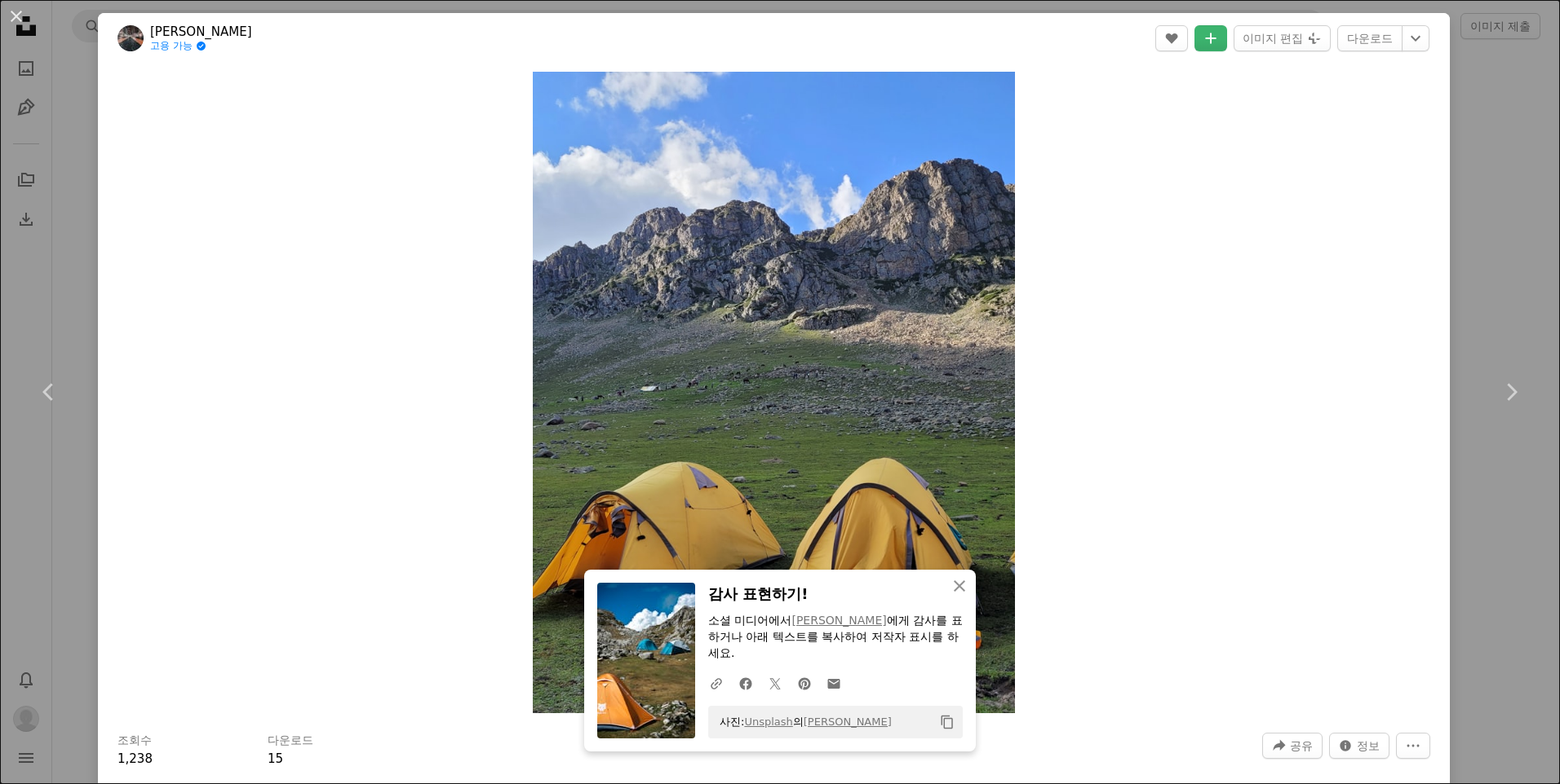
click at [1442, 153] on div "An X shape Chevron left Chevron right An X shape 닫기 감사 표현하기! 소셜 미디어에서 [PERSON_N…" at bounding box center [780, 392] width 1560 height 784
